Goal: Register for event/course

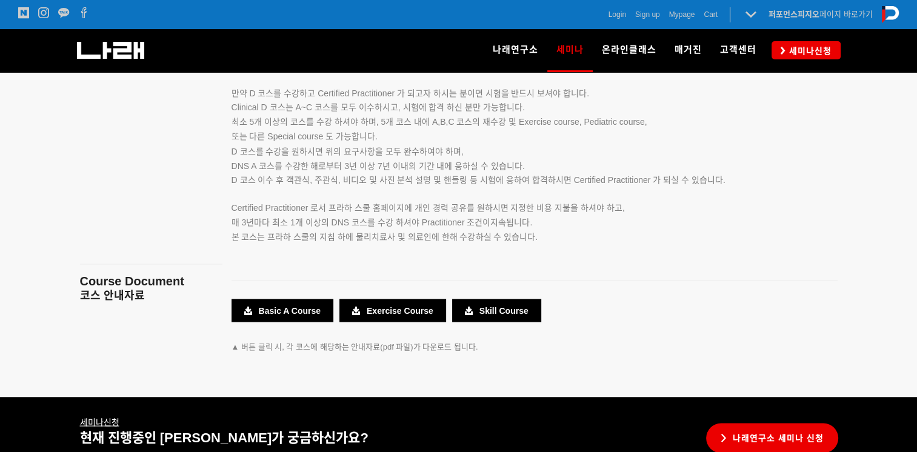
scroll to position [2241, 0]
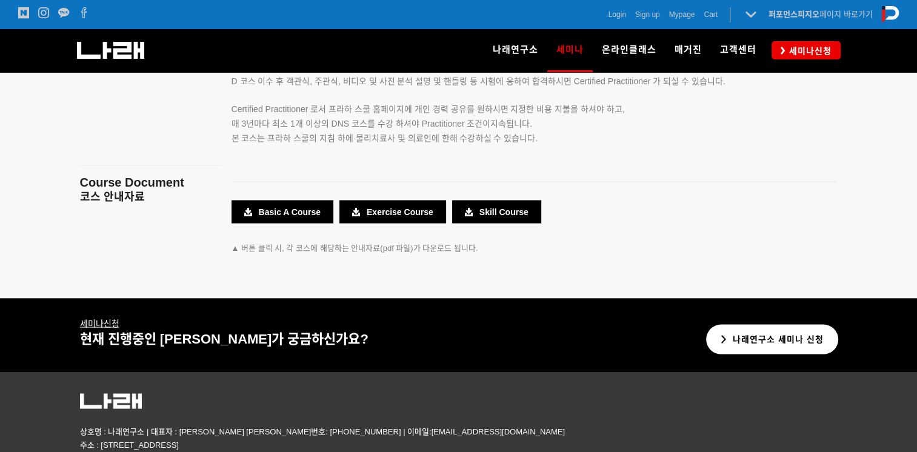
click at [762, 350] on link "나래연구소 세미나 신청" at bounding box center [772, 339] width 133 height 30
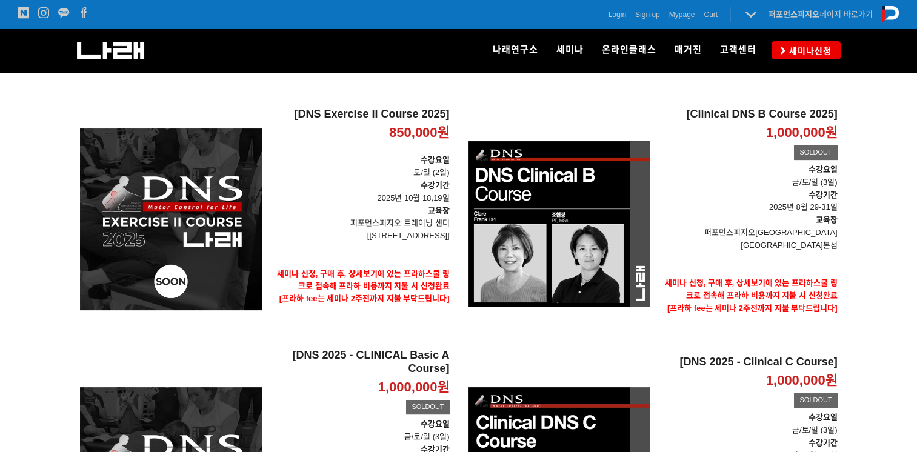
scroll to position [61, 0]
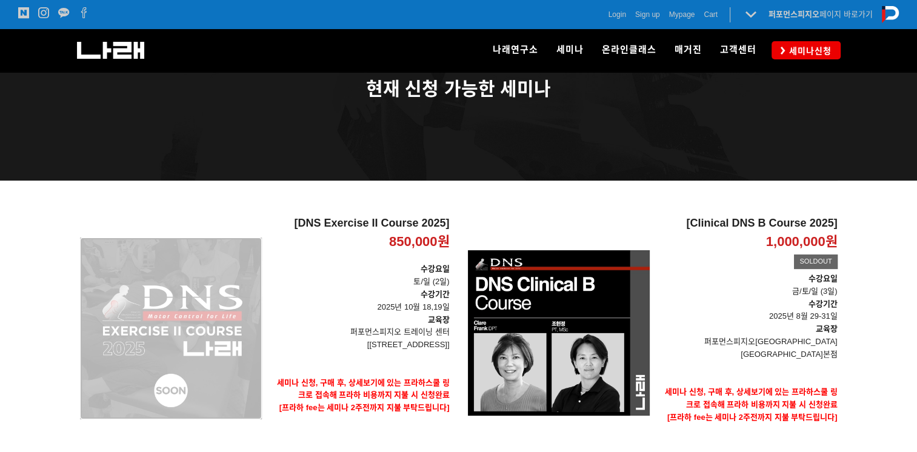
click at [215, 362] on div "[DNS Exercise II Course 2025] 850,000원 TIME SALE" at bounding box center [171, 328] width 182 height 223
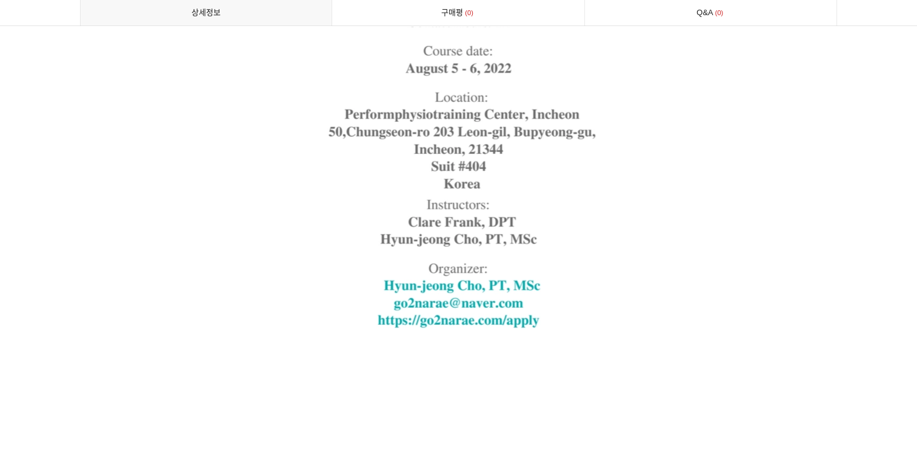
scroll to position [3211, 0]
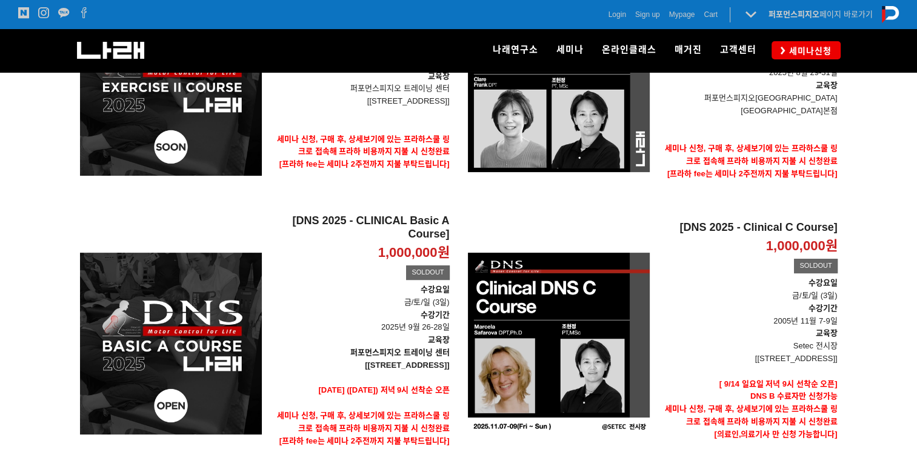
scroll to position [90, 0]
